Goal: Task Accomplishment & Management: Manage account settings

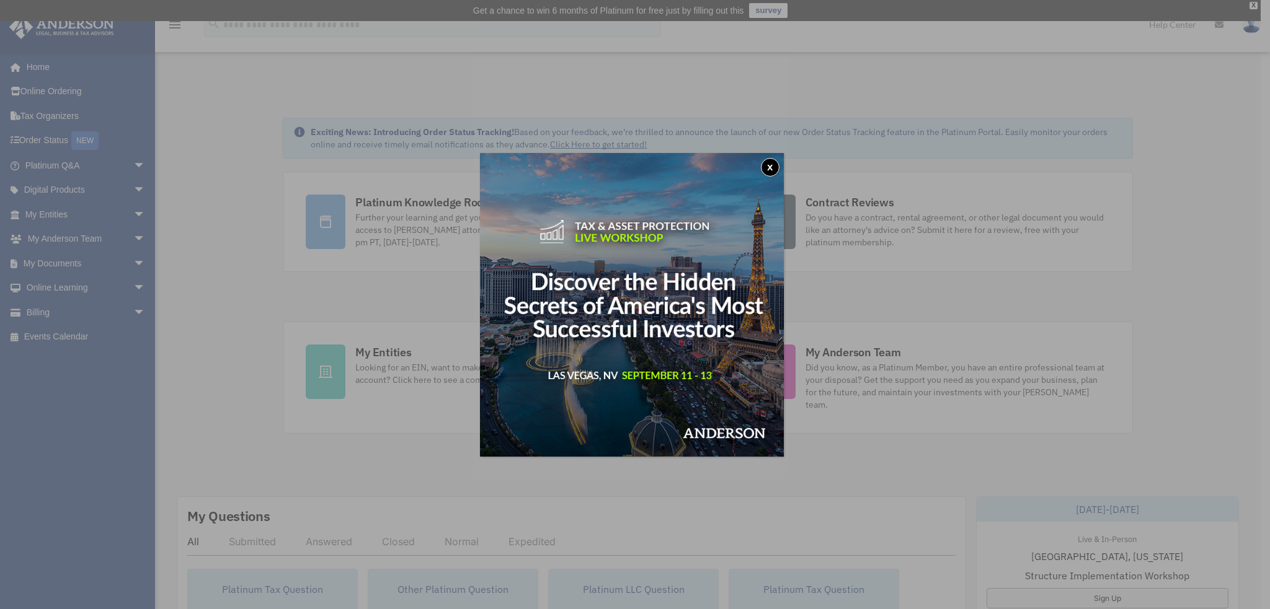
click at [768, 166] on button "x" at bounding box center [770, 167] width 19 height 19
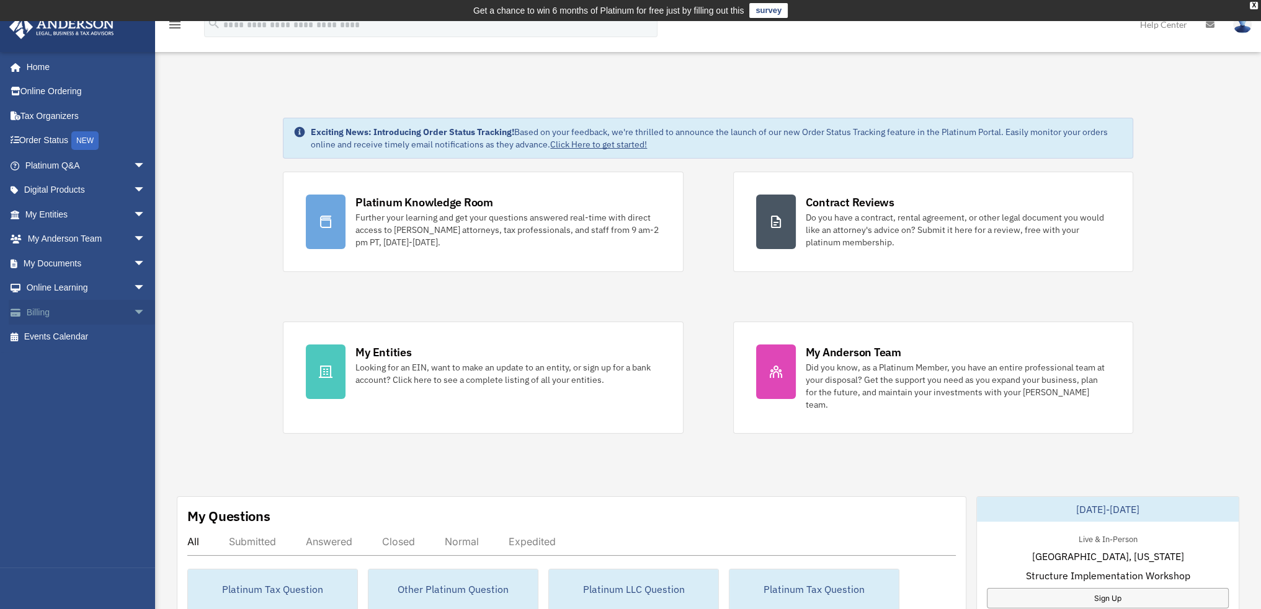
click at [44, 309] on link "Billing arrow_drop_down" at bounding box center [87, 312] width 156 height 25
click at [133, 312] on span "arrow_drop_down" at bounding box center [145, 312] width 25 height 25
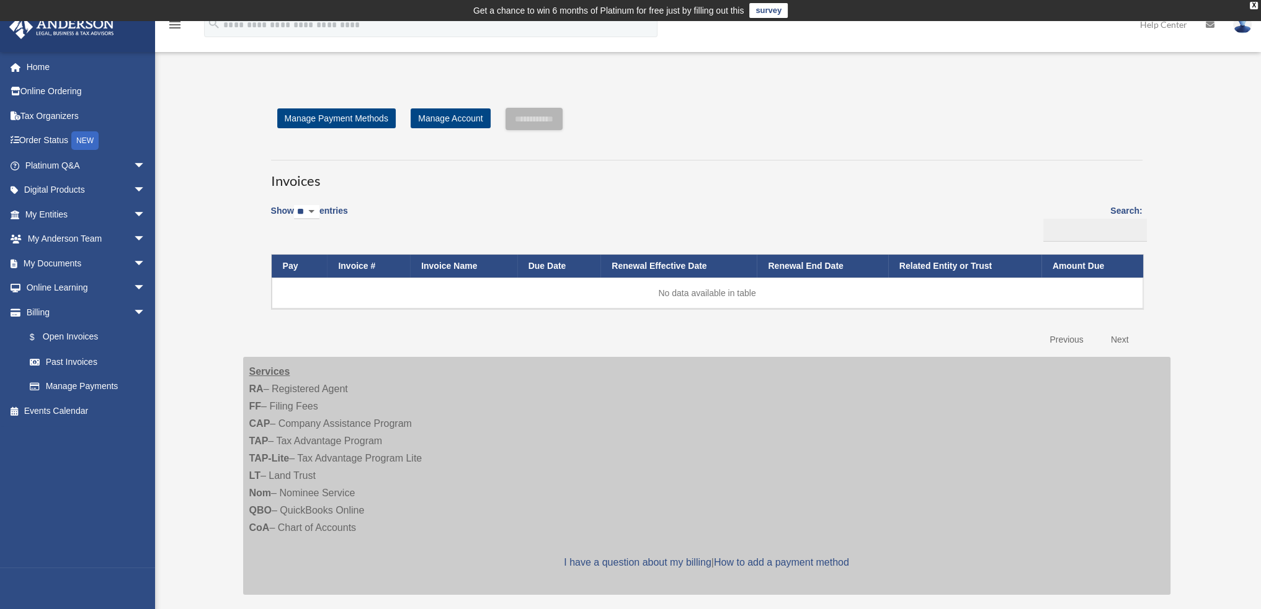
click at [64, 357] on div "[EMAIL_ADDRESS][DOMAIN_NAME] Sign Out [EMAIL_ADDRESS][DOMAIN_NAME] Home Online …" at bounding box center [77, 355] width 155 height 609
click at [64, 360] on link "Past Invoices" at bounding box center [90, 362] width 147 height 25
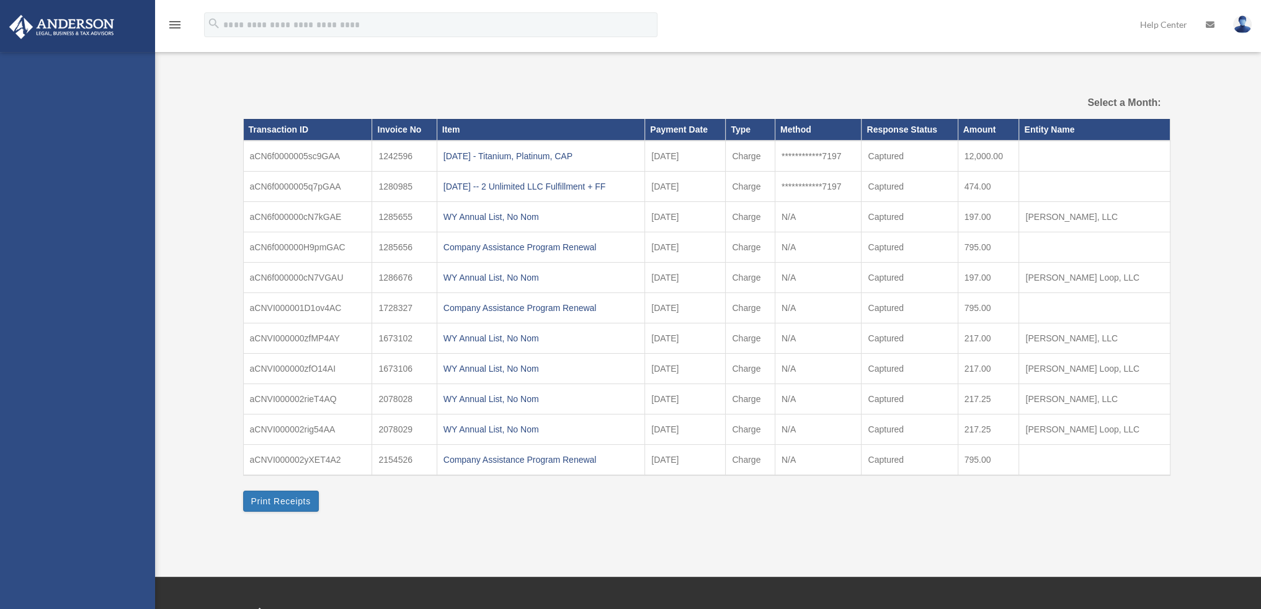
select select
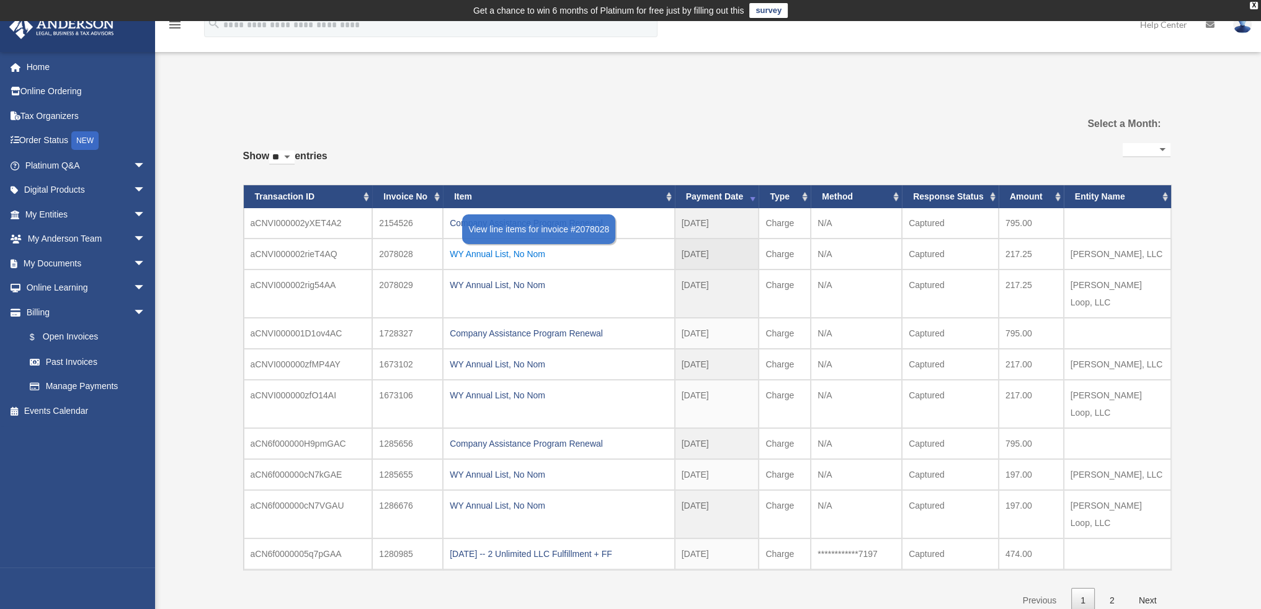
click at [518, 252] on div "WY Annual List, No Nom" at bounding box center [559, 254] width 218 height 17
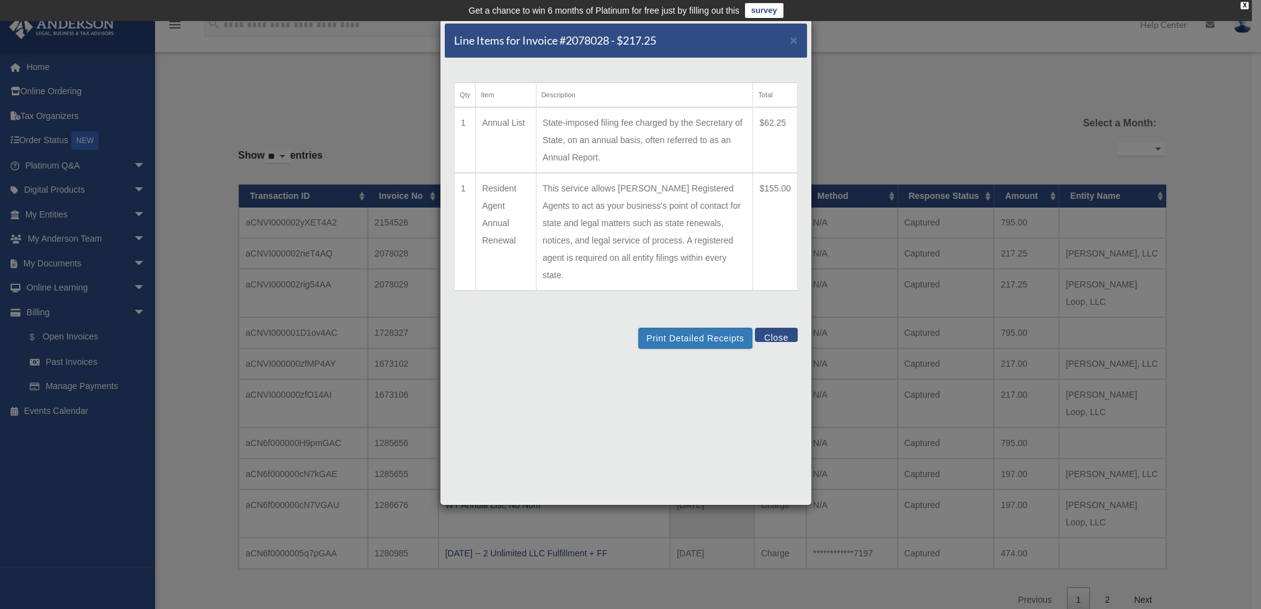
click at [681, 133] on td "State-imposed filing fee charged by the Secretary of State, on an annual basis,…" at bounding box center [644, 140] width 217 height 66
click at [694, 328] on button "Print Detailed Receipts" at bounding box center [694, 338] width 113 height 21
click at [784, 328] on button "Close" at bounding box center [776, 335] width 43 height 14
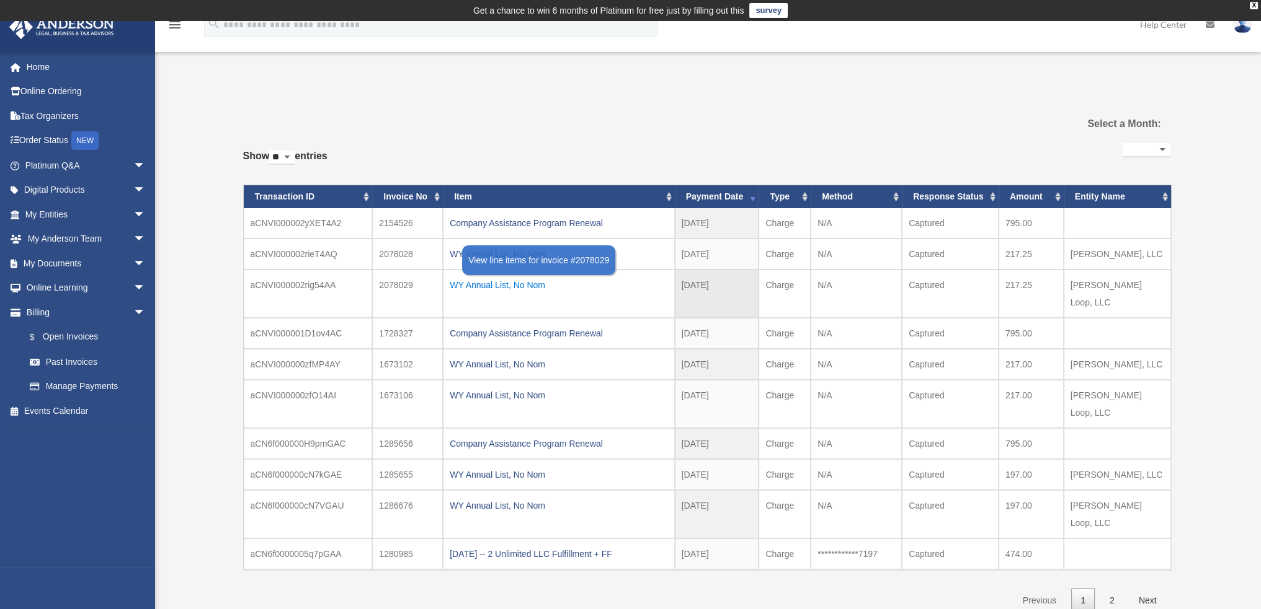
click at [483, 285] on div "WY Annual List, No Nom" at bounding box center [559, 285] width 218 height 17
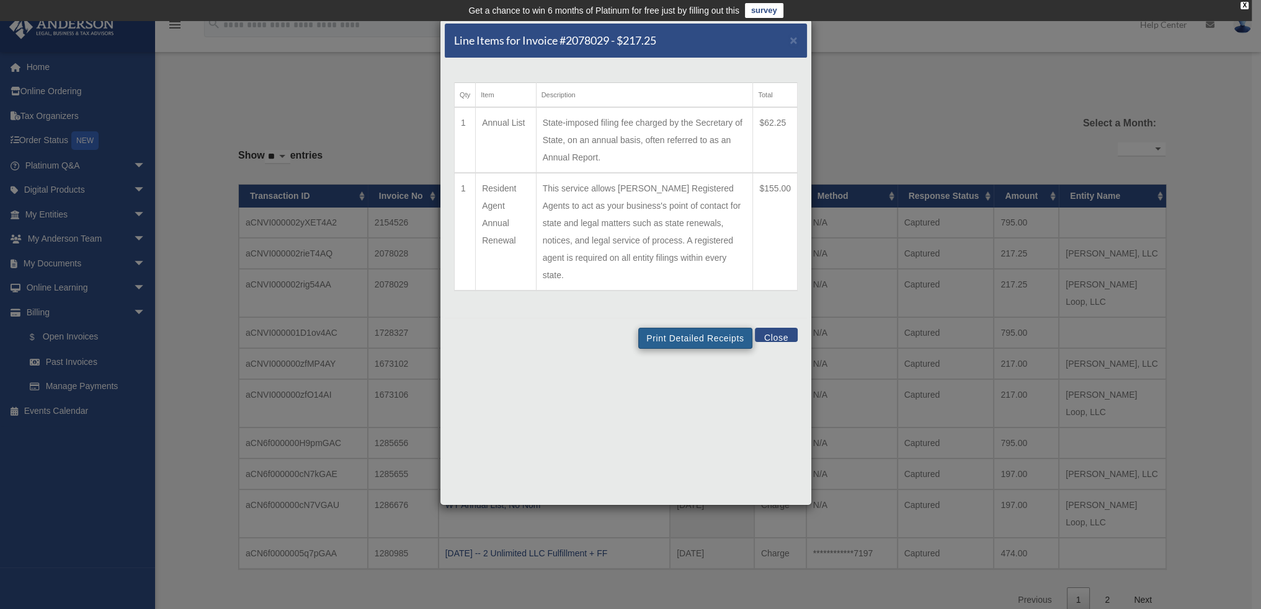
click at [691, 133] on td "State-imposed filing fee charged by the Secretary of State, on an annual basis,…" at bounding box center [644, 140] width 217 height 66
click at [704, 328] on button "Print Detailed Receipts" at bounding box center [694, 338] width 113 height 21
click at [796, 40] on span "×" at bounding box center [793, 40] width 8 height 14
